Goal: Task Accomplishment & Management: Complete application form

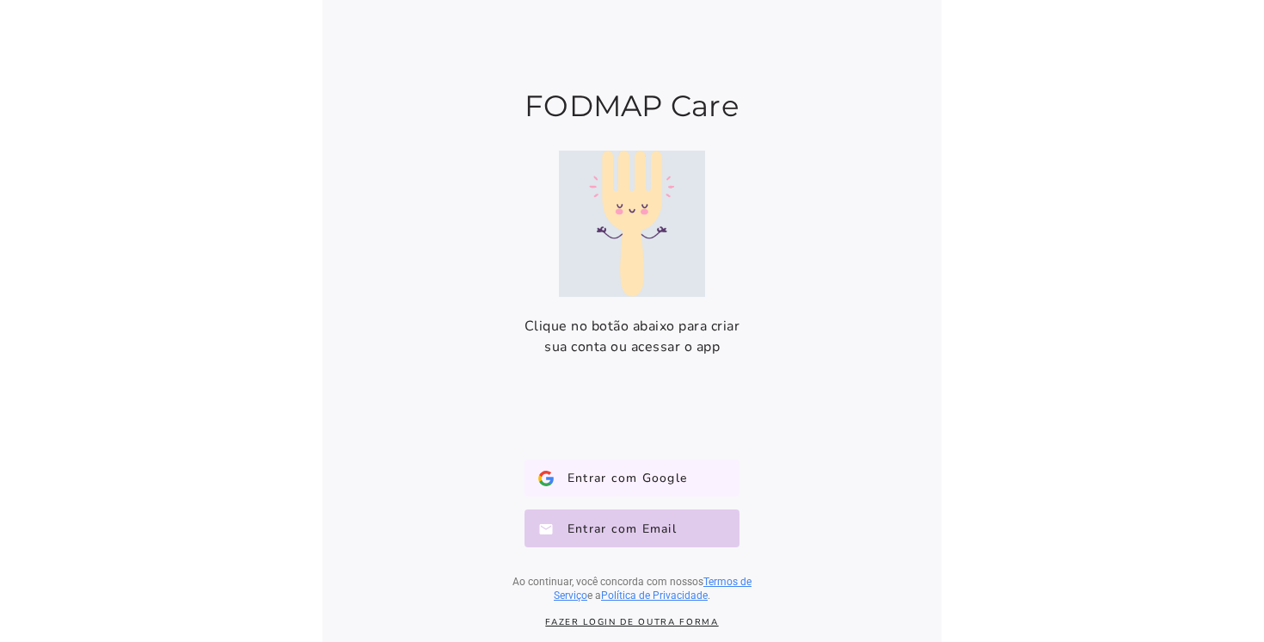
click at [609, 477] on span "Entrar com Google" at bounding box center [620, 478] width 133 height 17
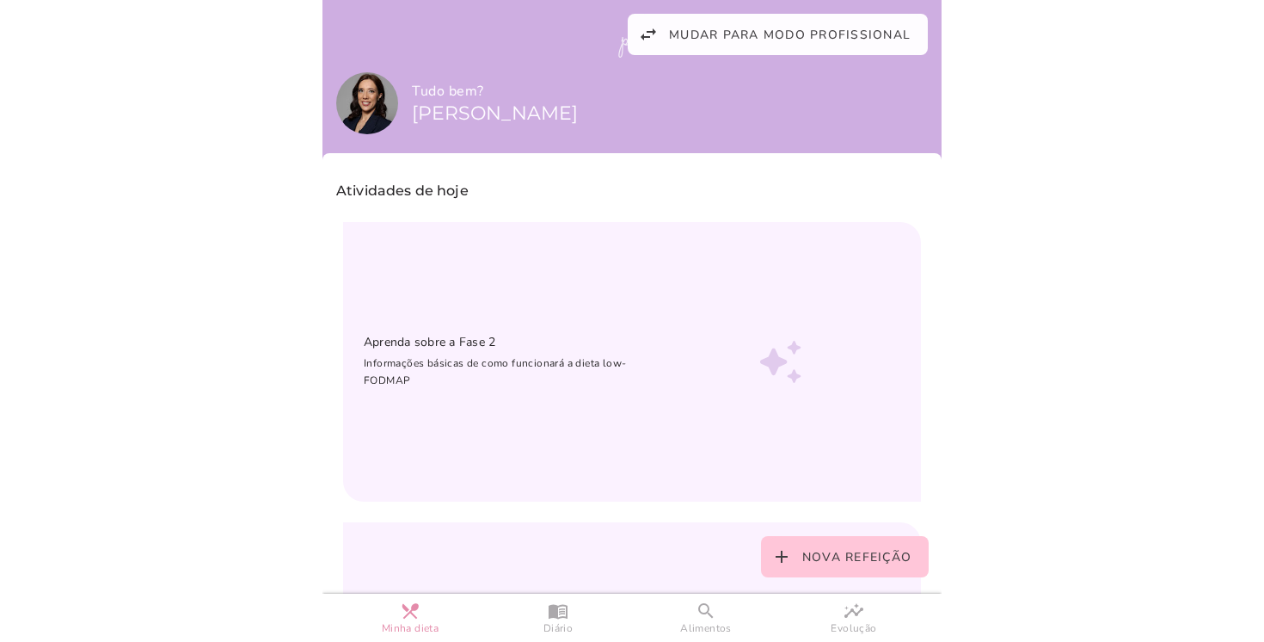
click at [353, 94] on img at bounding box center [367, 103] width 62 height 62
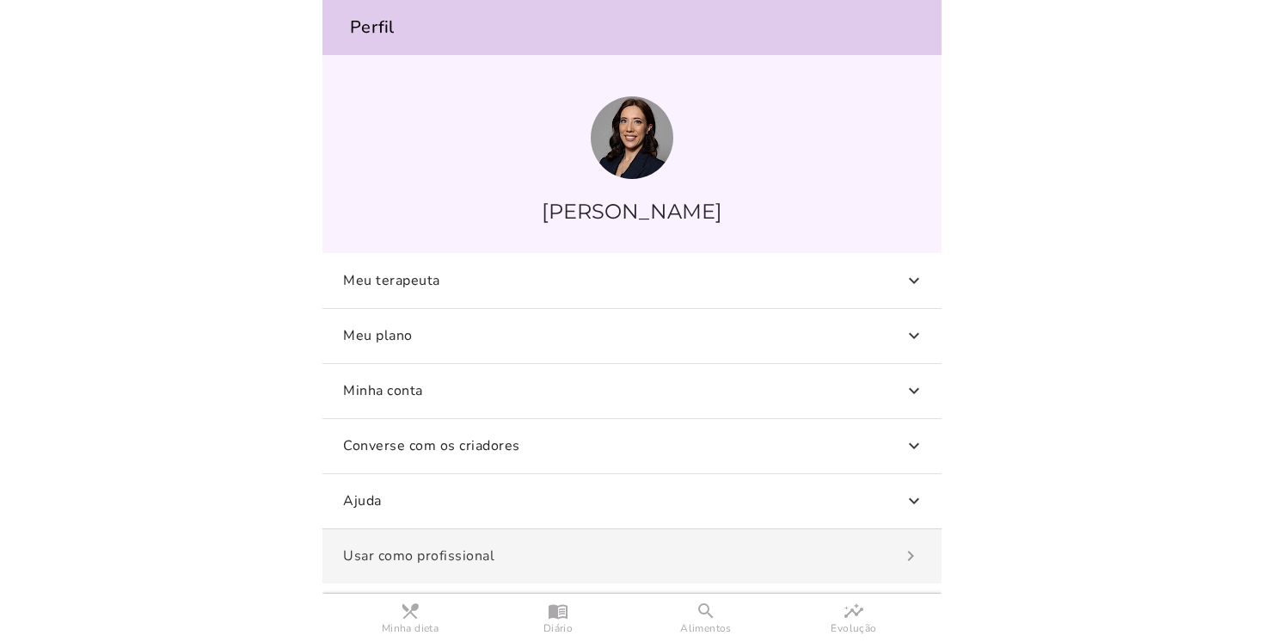
click at [0, 0] on slot "navigate_next" at bounding box center [0, 0] width 0 height 0
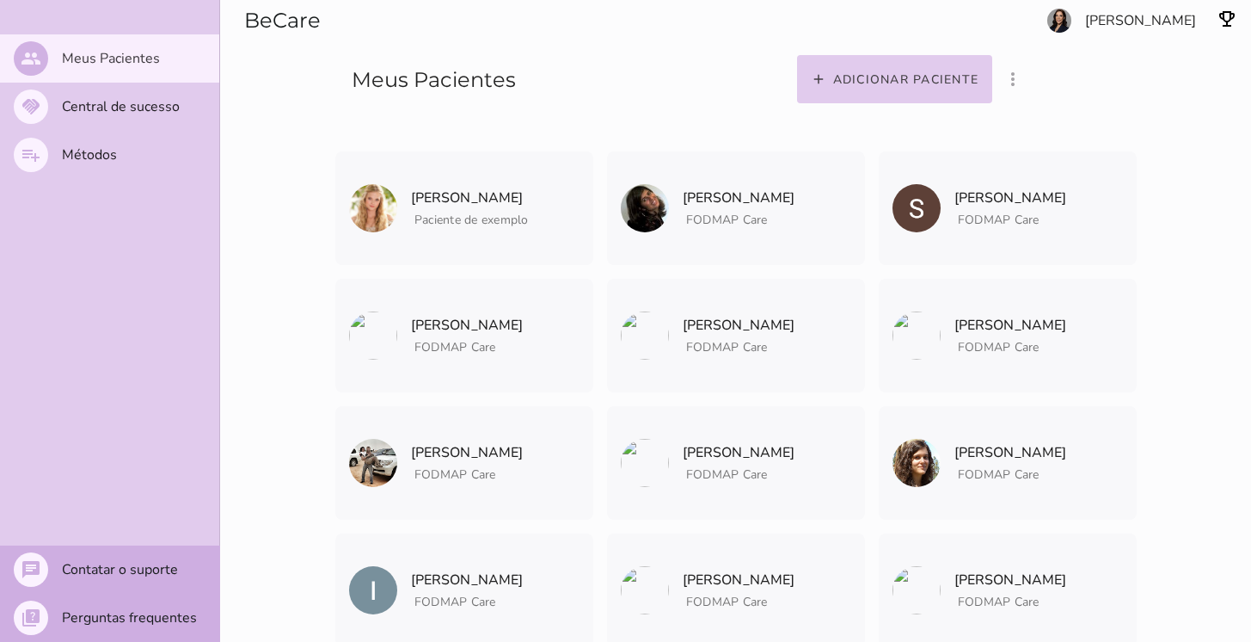
click at [1184, 19] on section "Adicionar paciente filter_list_ off Mostrar pacientes convidados e arquivados S…" at bounding box center [957, 55] width 588 height 110
click at [1132, 22] on section "Adicionar paciente filter_list_ off Mostrar pacientes convidados e arquivados S…" at bounding box center [957, 55] width 588 height 110
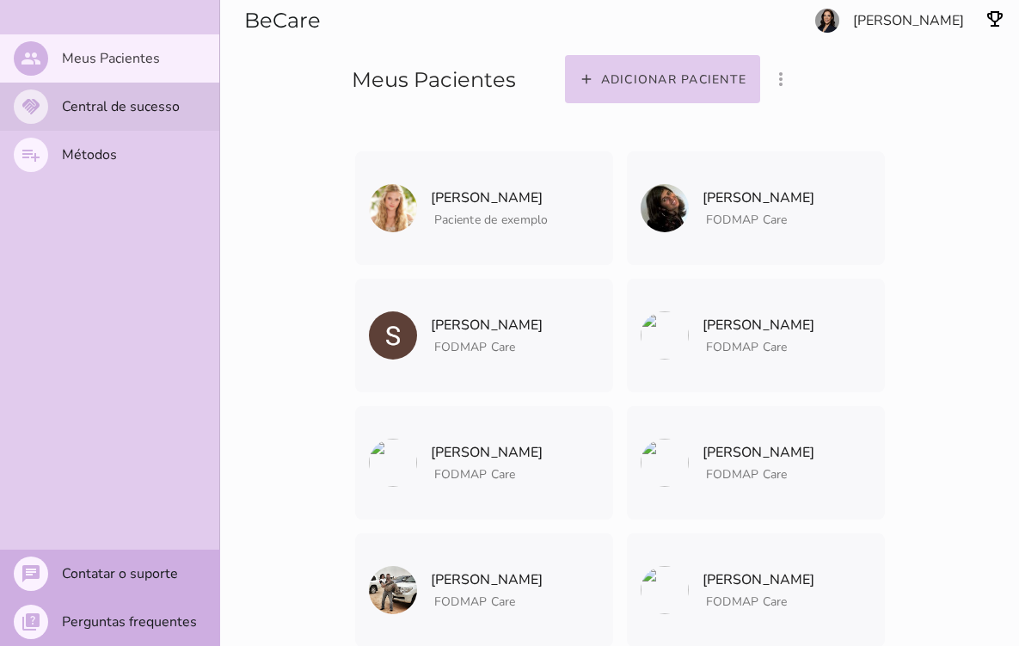
click at [0, 0] on slot "Central de sucesso" at bounding box center [0, 0] width 0 height 0
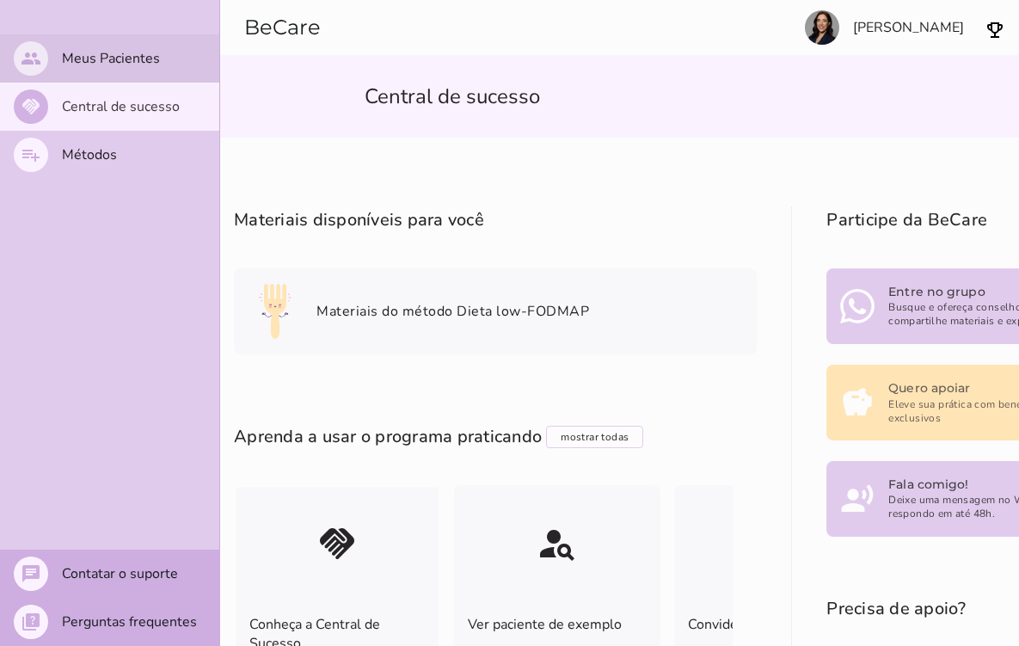
click at [0, 0] on slot "Meus Pacientes" at bounding box center [0, 0] width 0 height 0
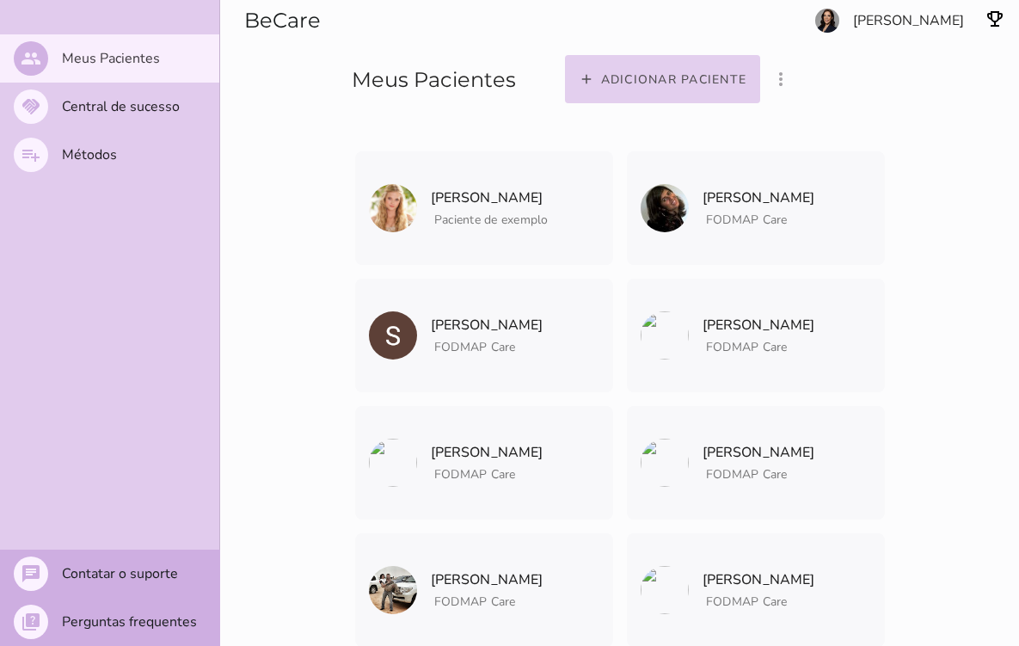
click at [761, 96] on button "add Adicionar paciente" at bounding box center [663, 79] width 196 height 48
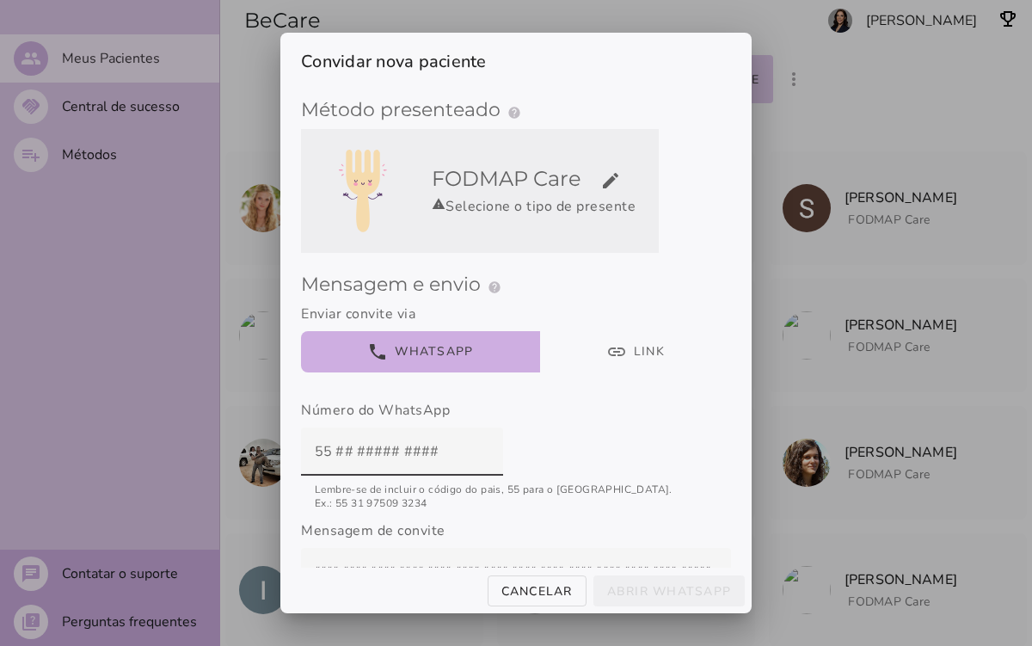
click at [501, 210] on div "warning Selecione o tipo de presente" at bounding box center [542, 206] width 220 height 21
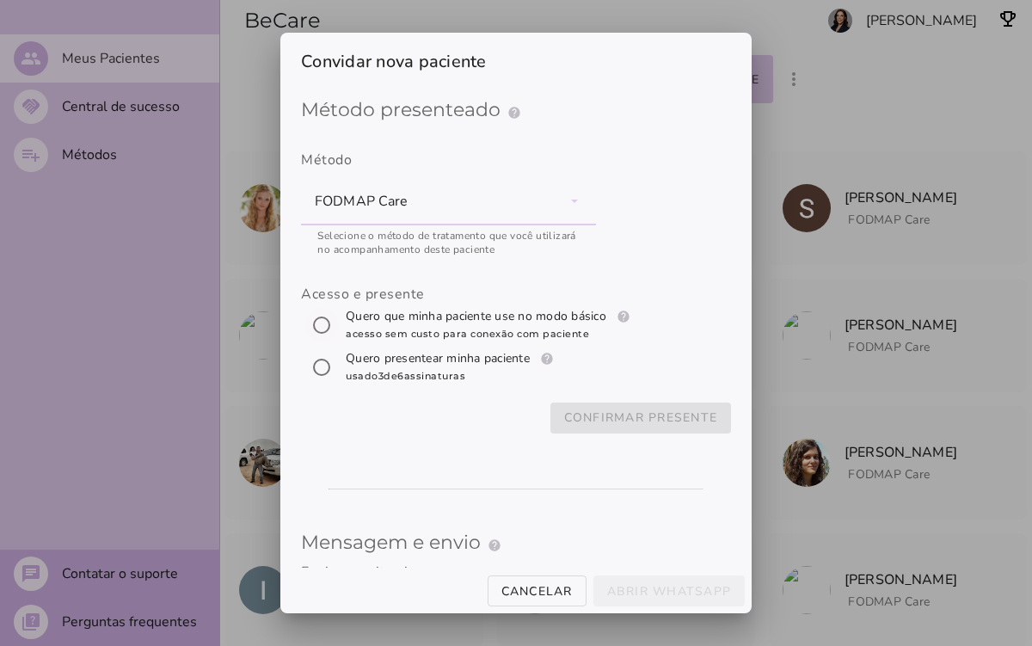
click at [317, 325] on input "[object Object]" at bounding box center [321, 324] width 41 height 41
radio input "****"
type mwc-radio "trial-extension"
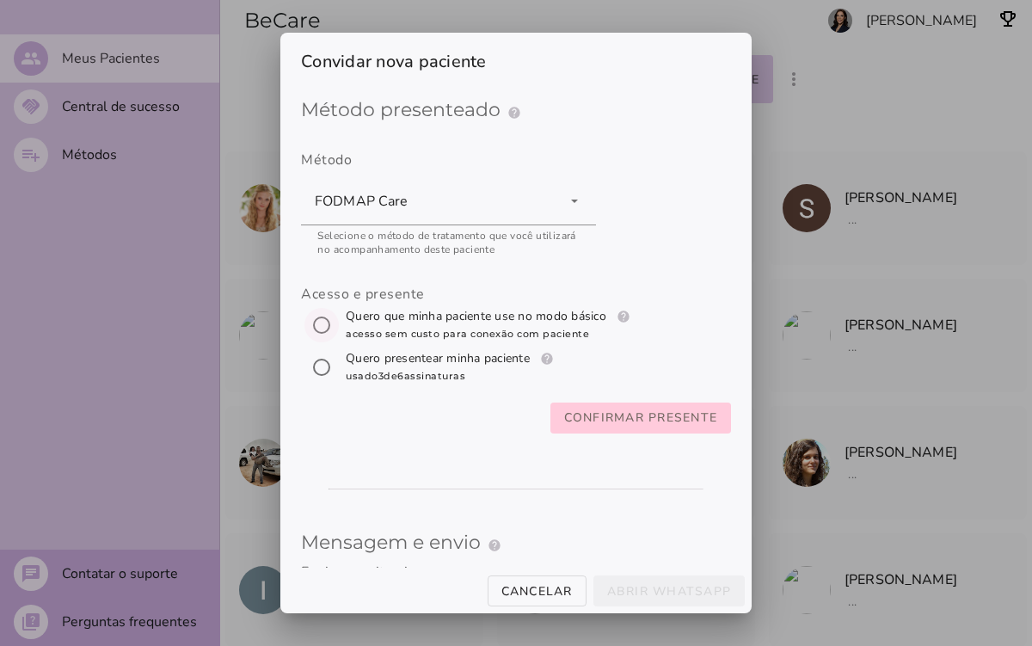
click at [0, 0] on slot "Confirmar presente" at bounding box center [0, 0] width 0 height 0
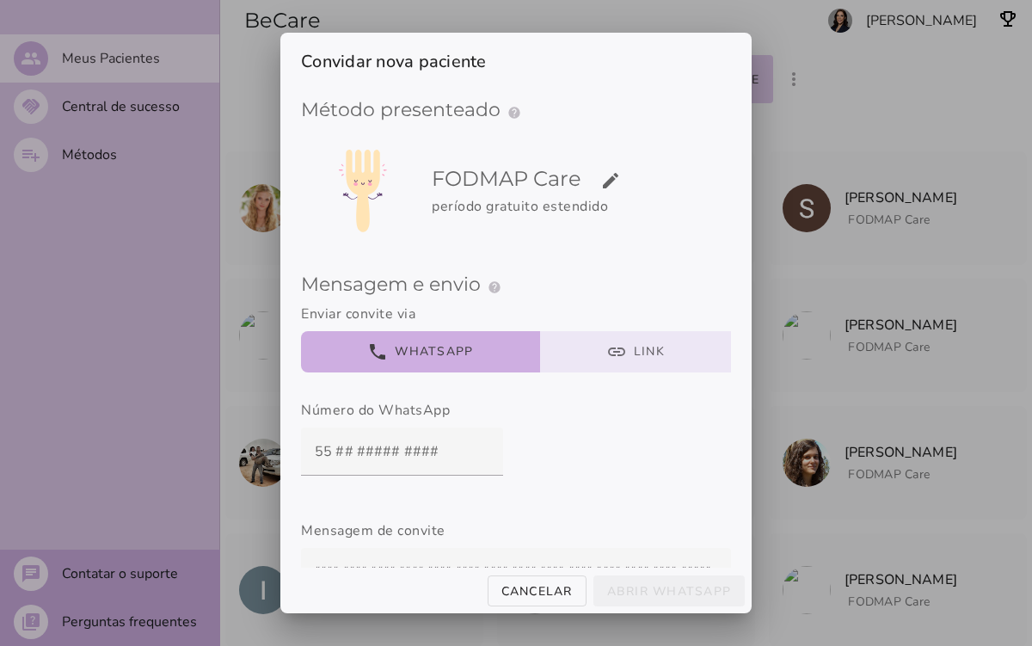
click at [593, 344] on button "link Link" at bounding box center [636, 351] width 192 height 41
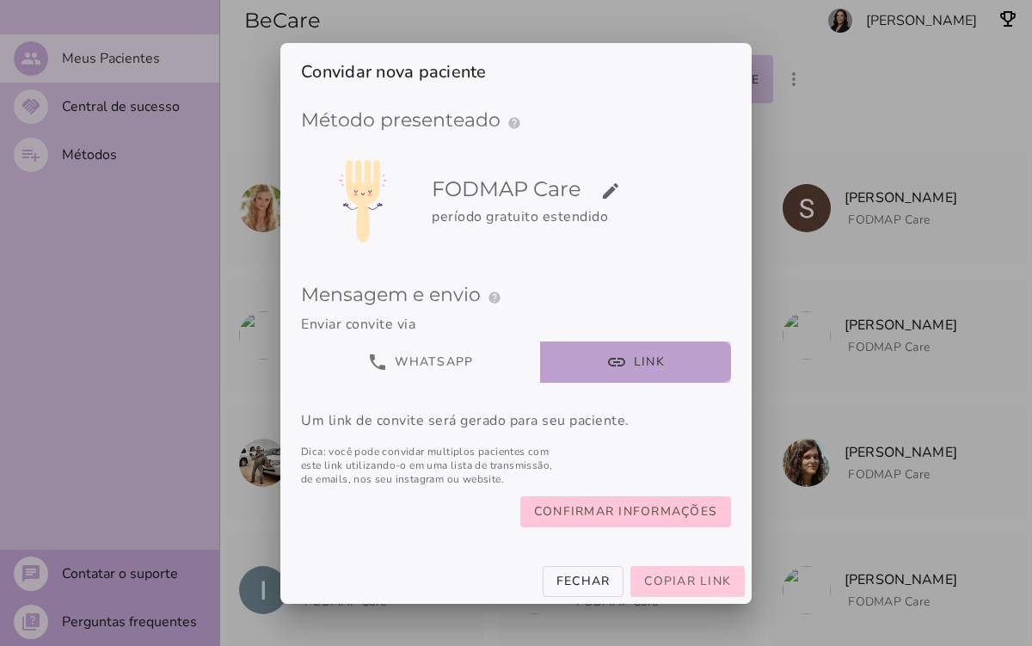
click at [677, 588] on span "Copiar link" at bounding box center [687, 581] width 87 height 16
